Goal: Find specific page/section: Find specific page/section

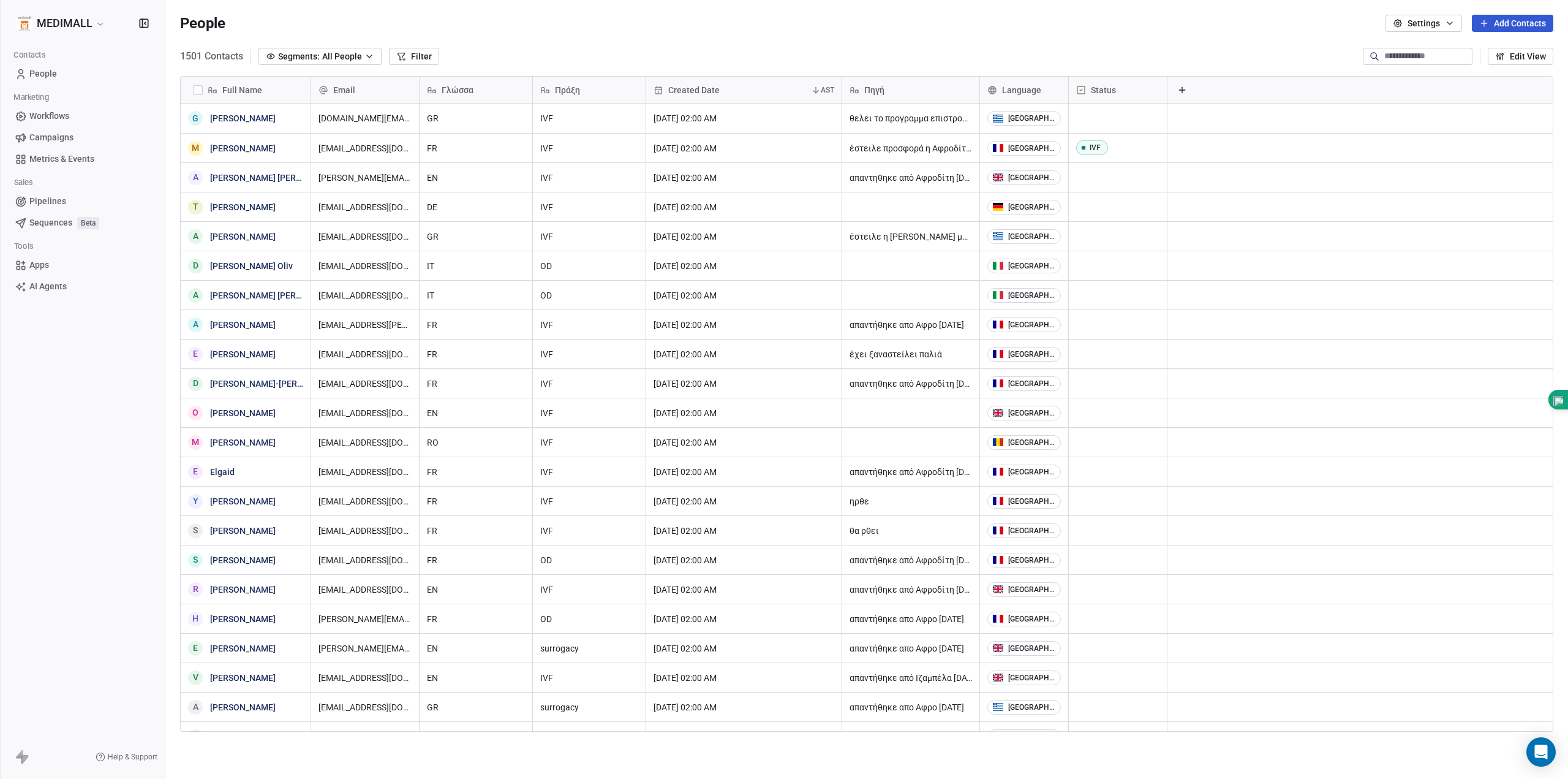
scroll to position [677, 1394]
